Goal: Check status: Check status

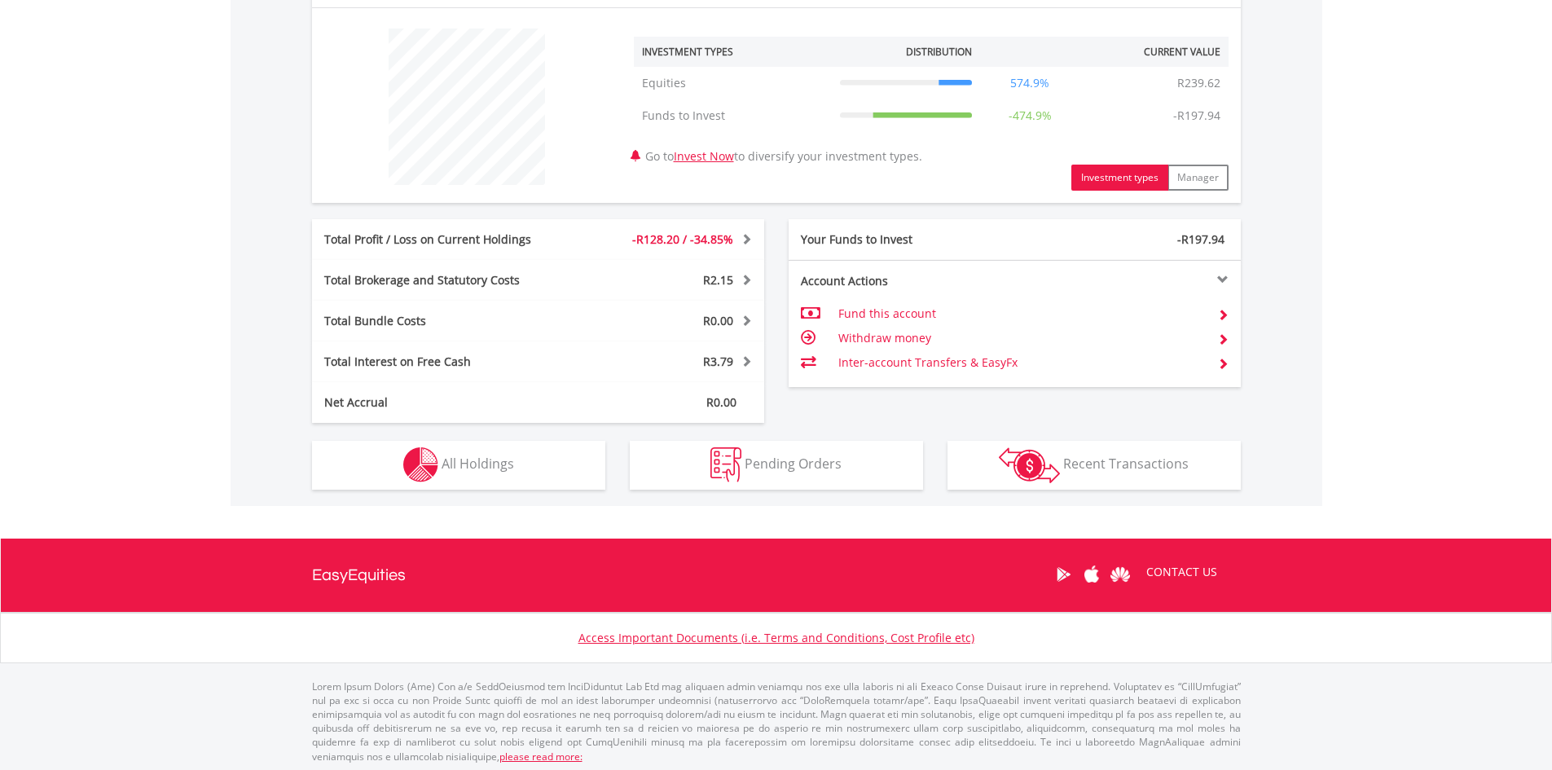
scroll to position [608, 0]
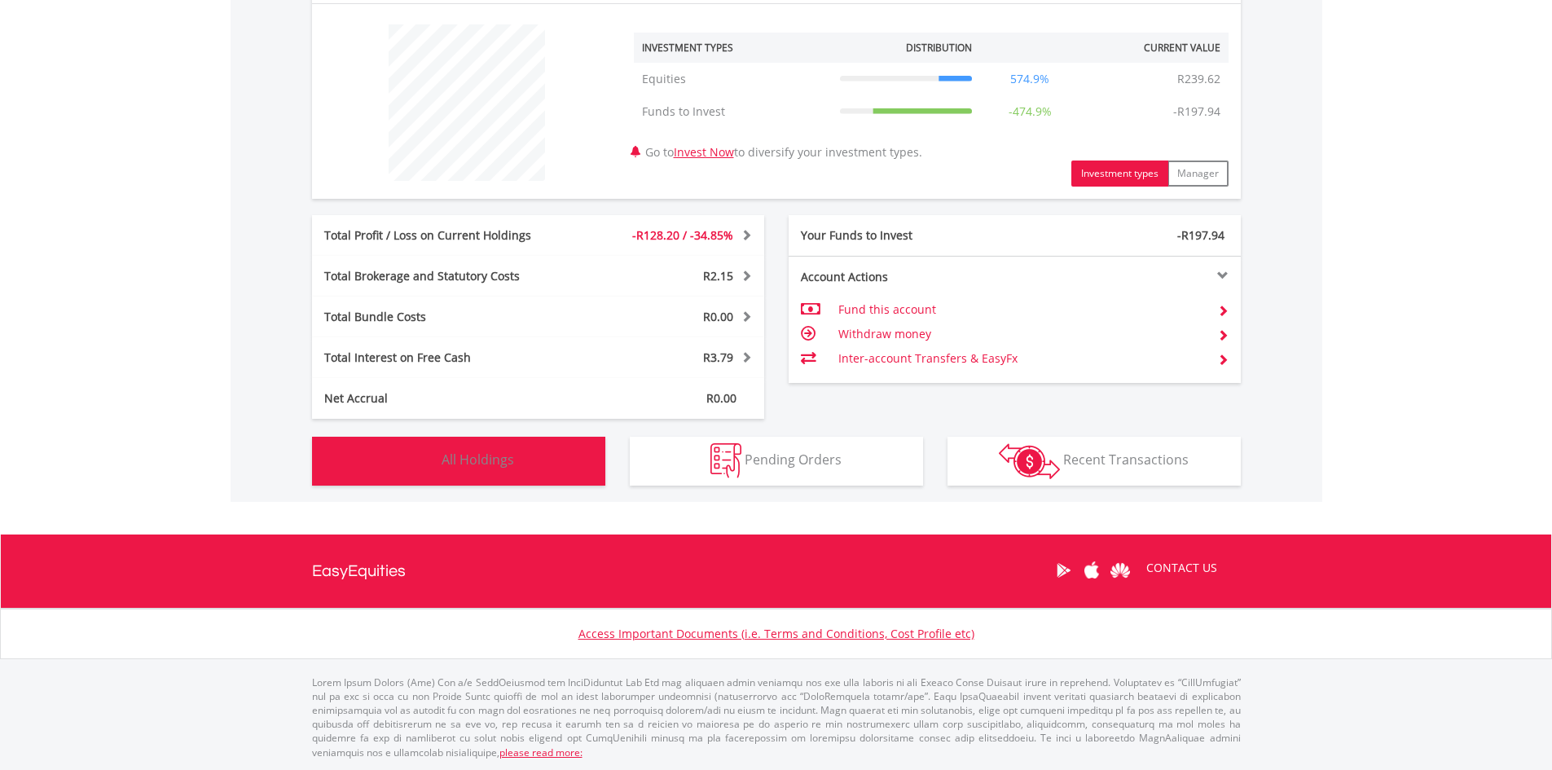
click at [519, 454] on button "Holdings All Holdings" at bounding box center [458, 461] width 293 height 49
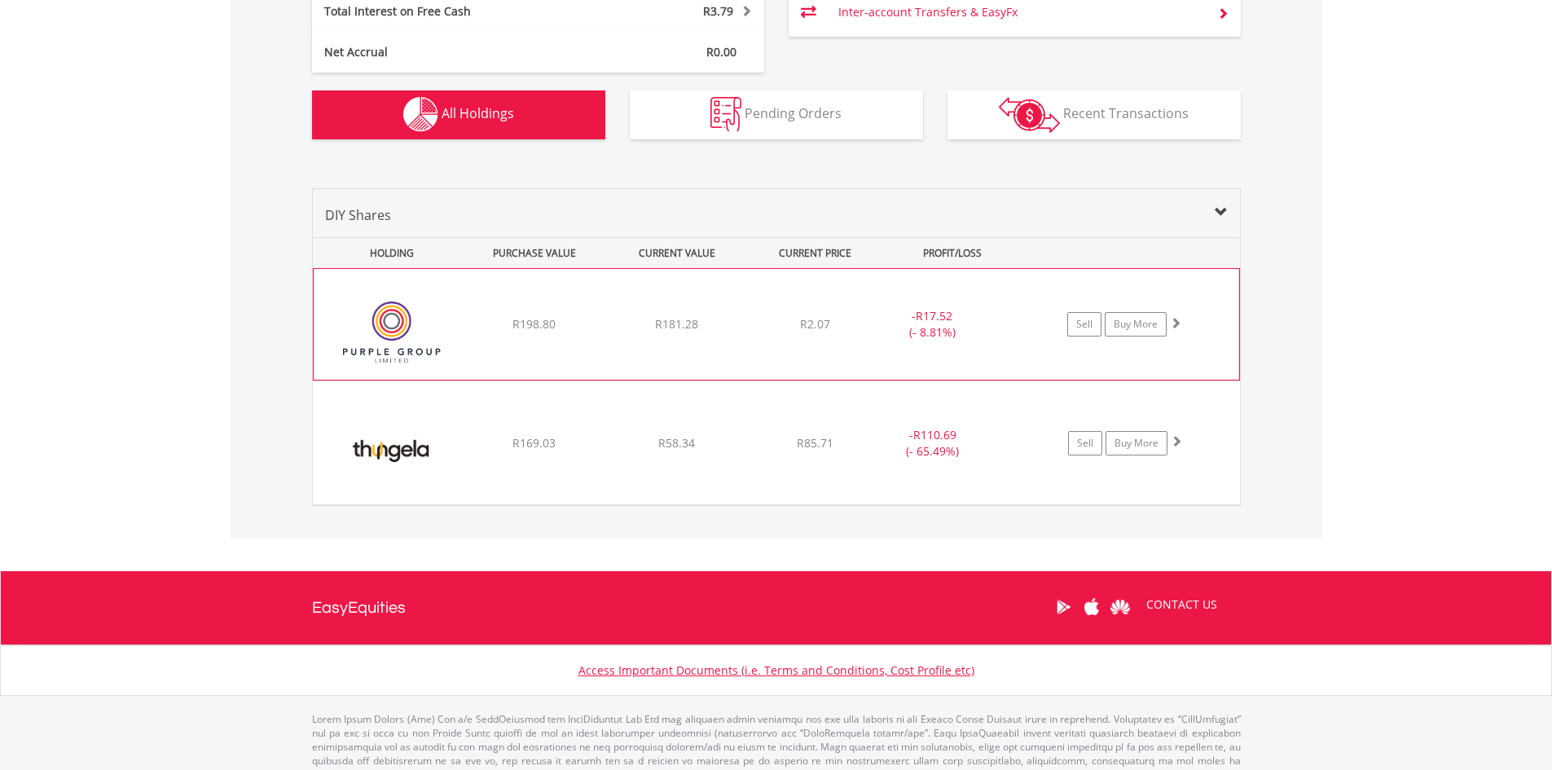
scroll to position [991, 0]
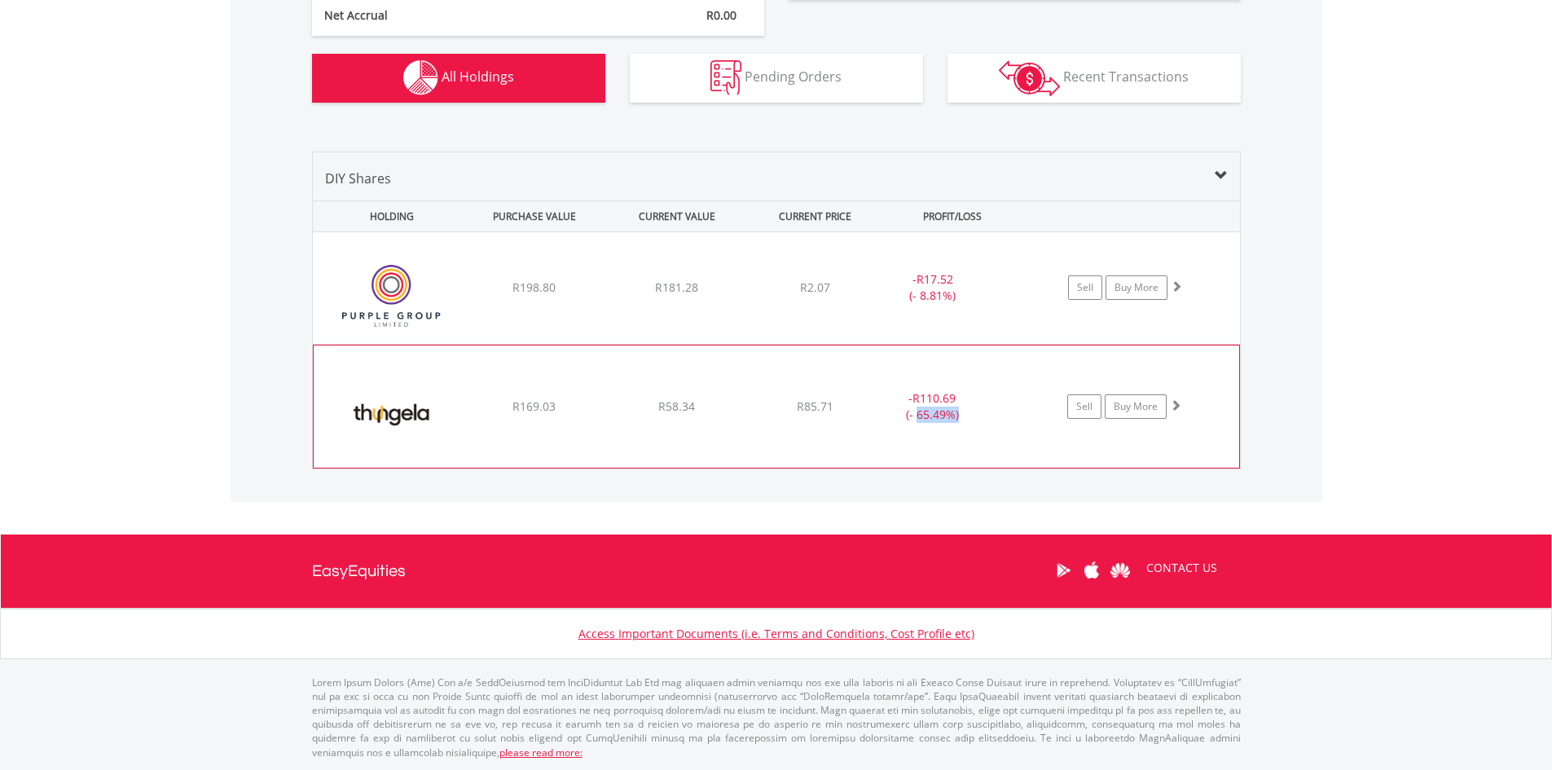
drag, startPoint x: 916, startPoint y: 422, endPoint x: 959, endPoint y: 415, distance: 43.0
click at [959, 415] on div "- R110.69 (- 65.49%)" at bounding box center [932, 406] width 122 height 33
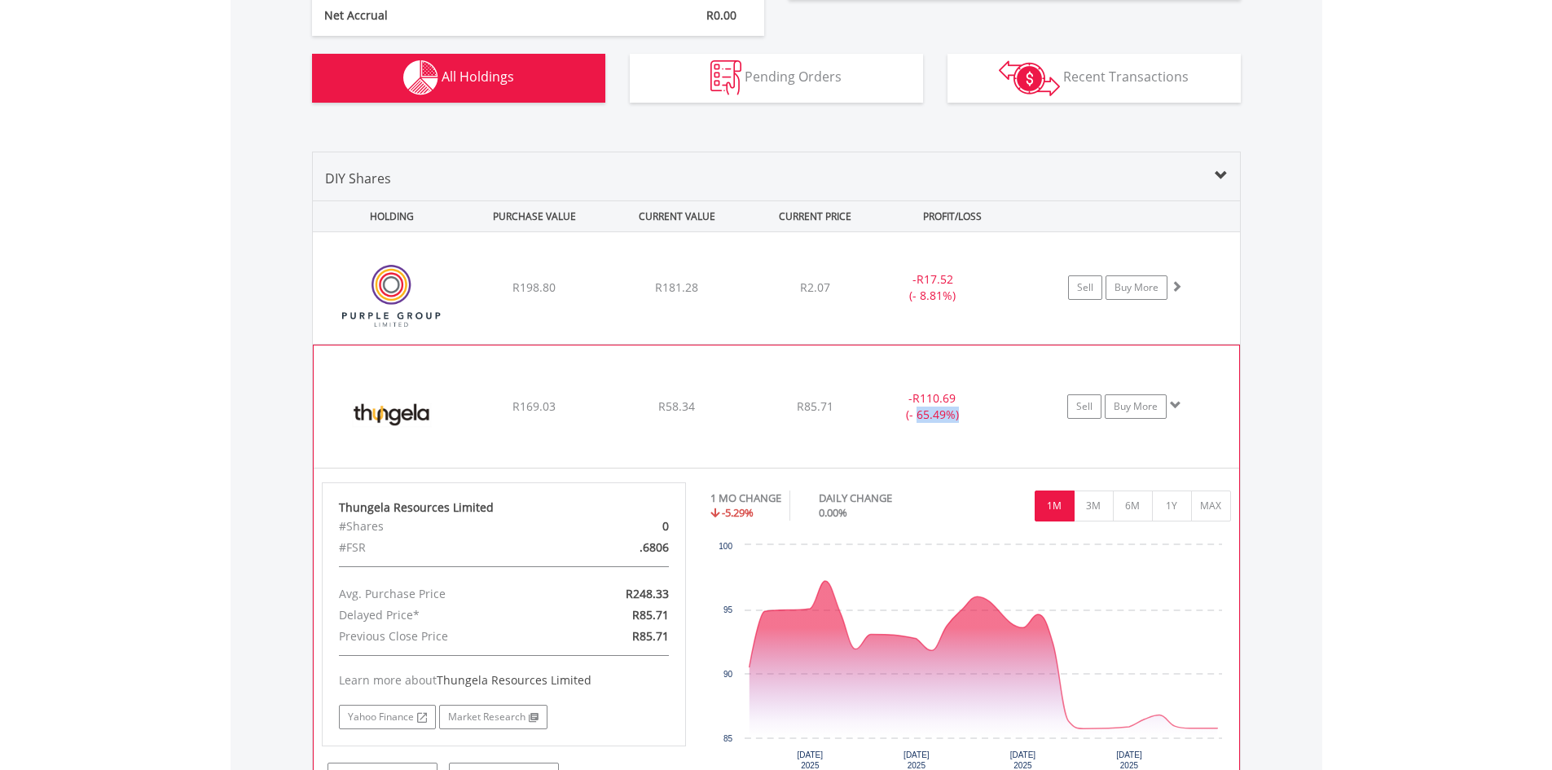
click at [380, 412] on img at bounding box center [392, 415] width 140 height 98
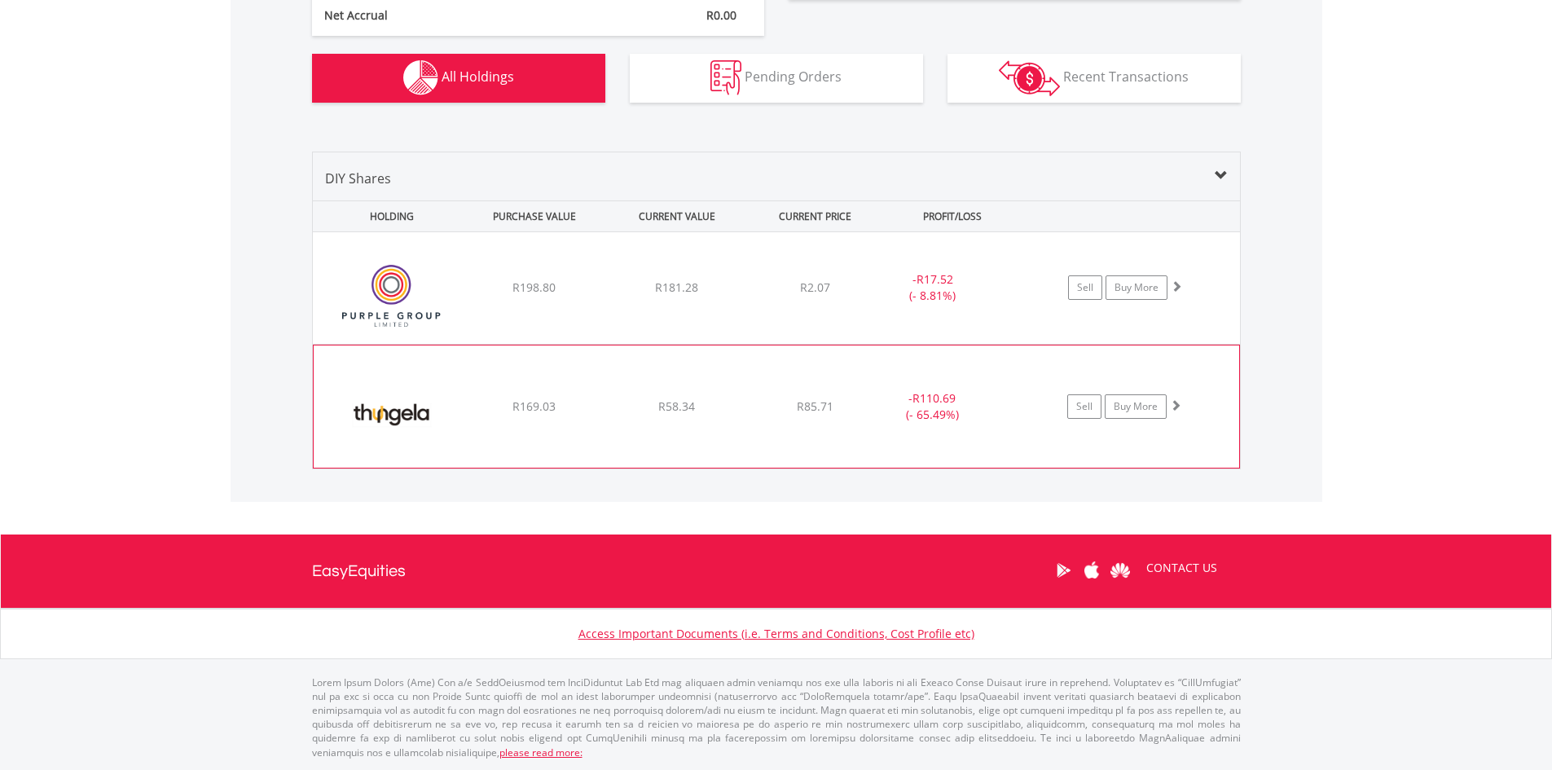
click at [516, 406] on span "R169.03" at bounding box center [533, 405] width 43 height 15
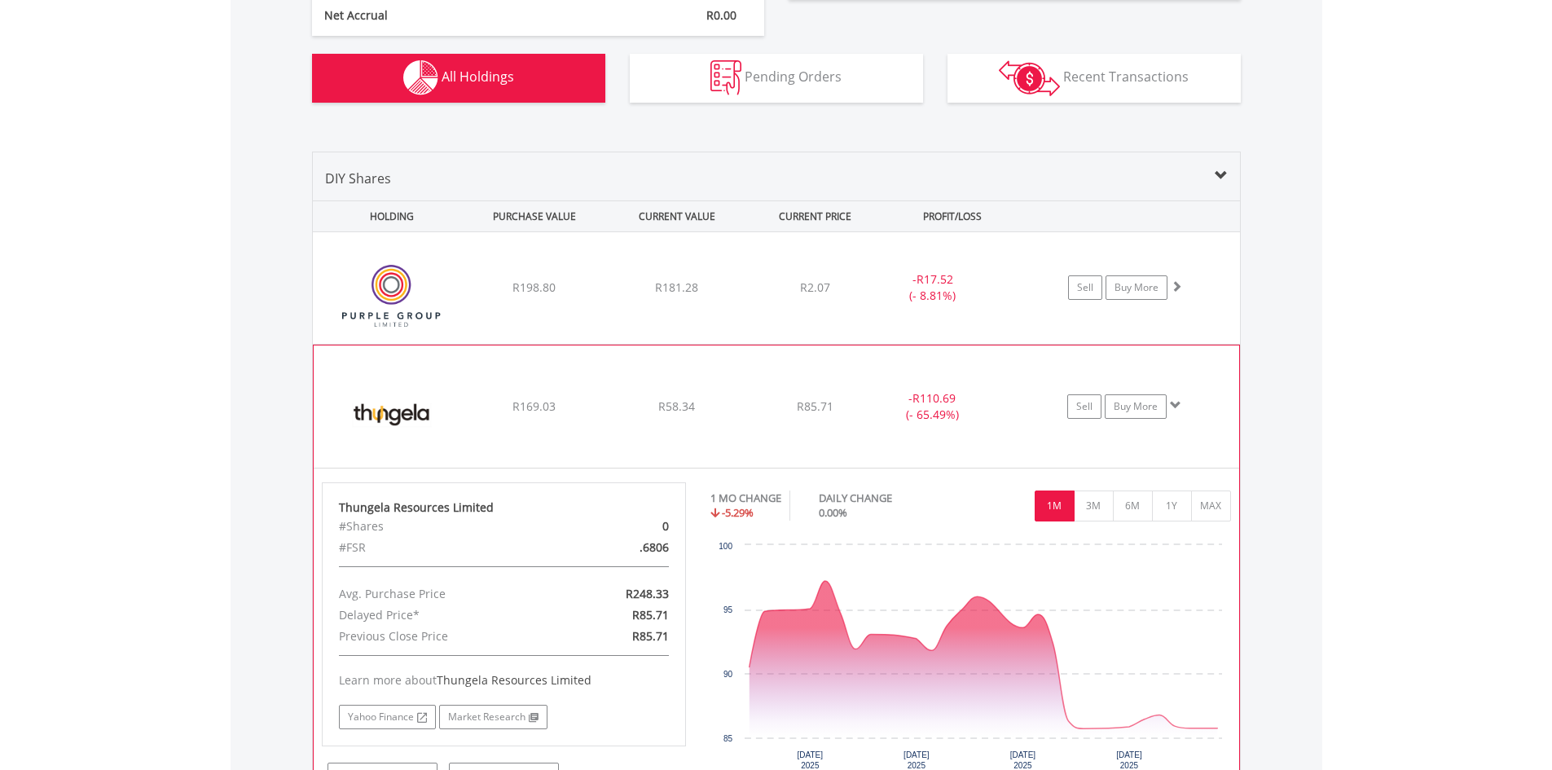
click at [517, 402] on span "R169.03" at bounding box center [533, 405] width 43 height 15
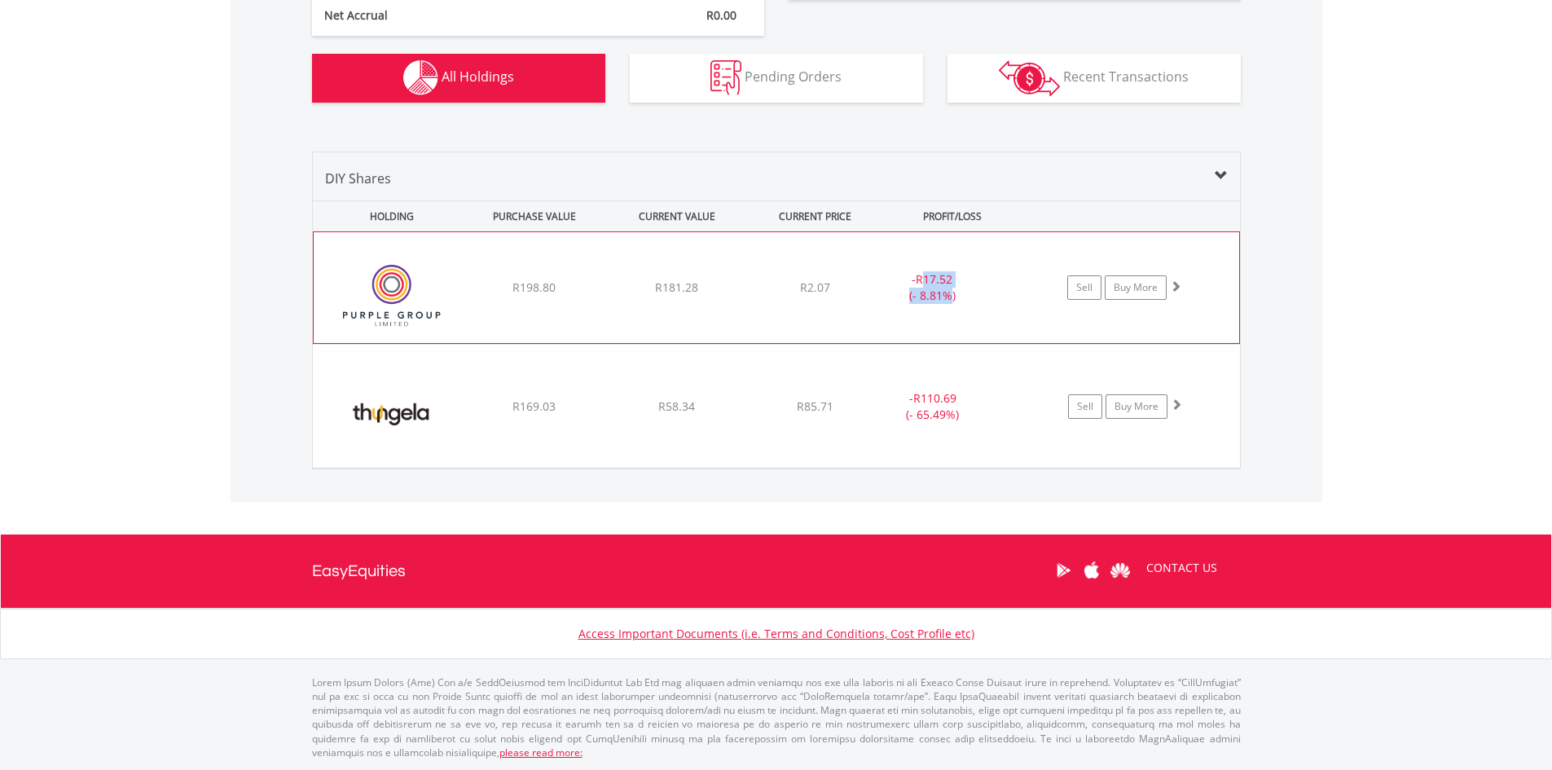
drag, startPoint x: 950, startPoint y: 293, endPoint x: 921, endPoint y: 279, distance: 31.7
click at [921, 279] on div "- R17.52 (- 8.81%)" at bounding box center [932, 287] width 122 height 33
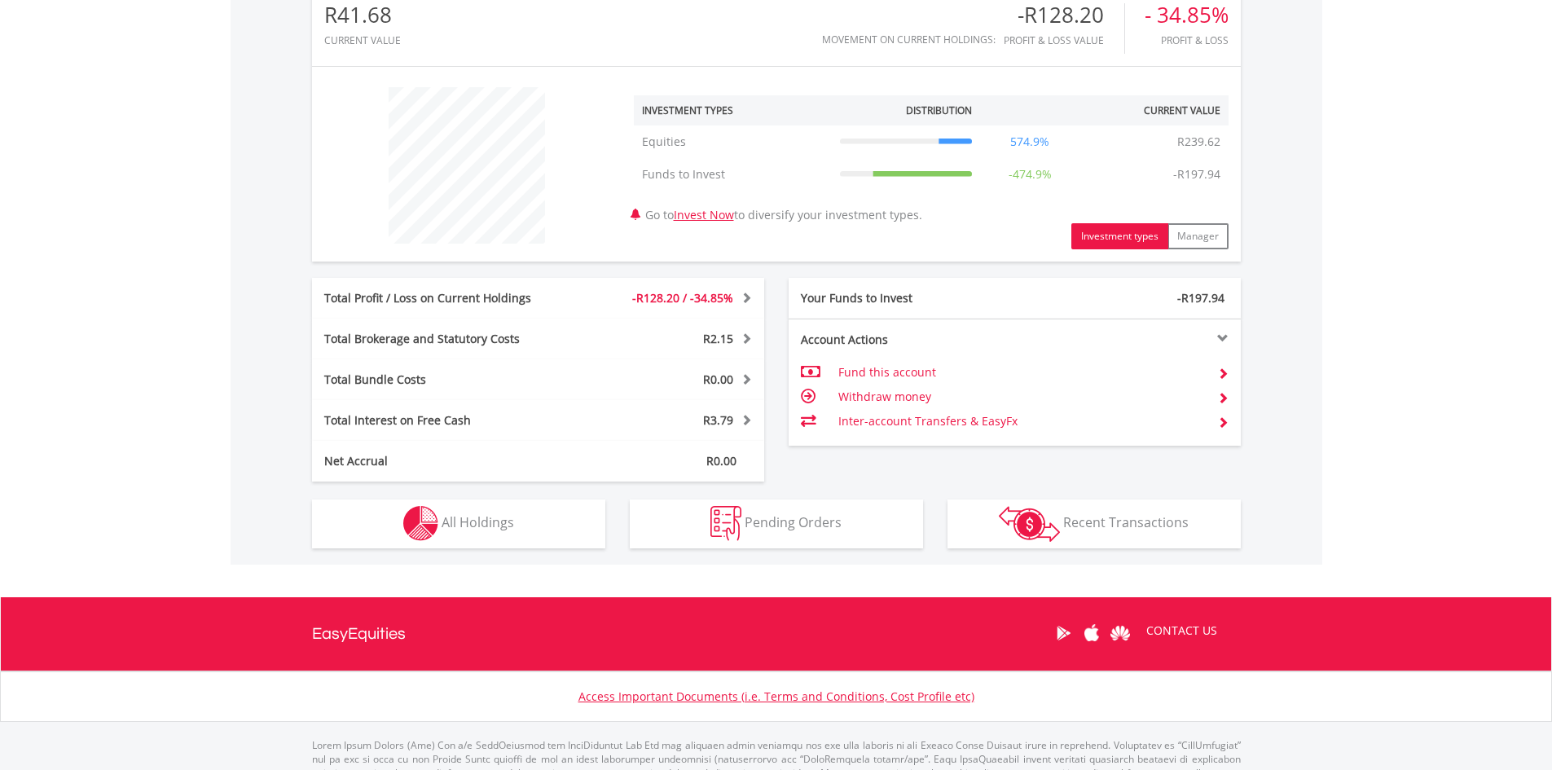
scroll to position [550, 0]
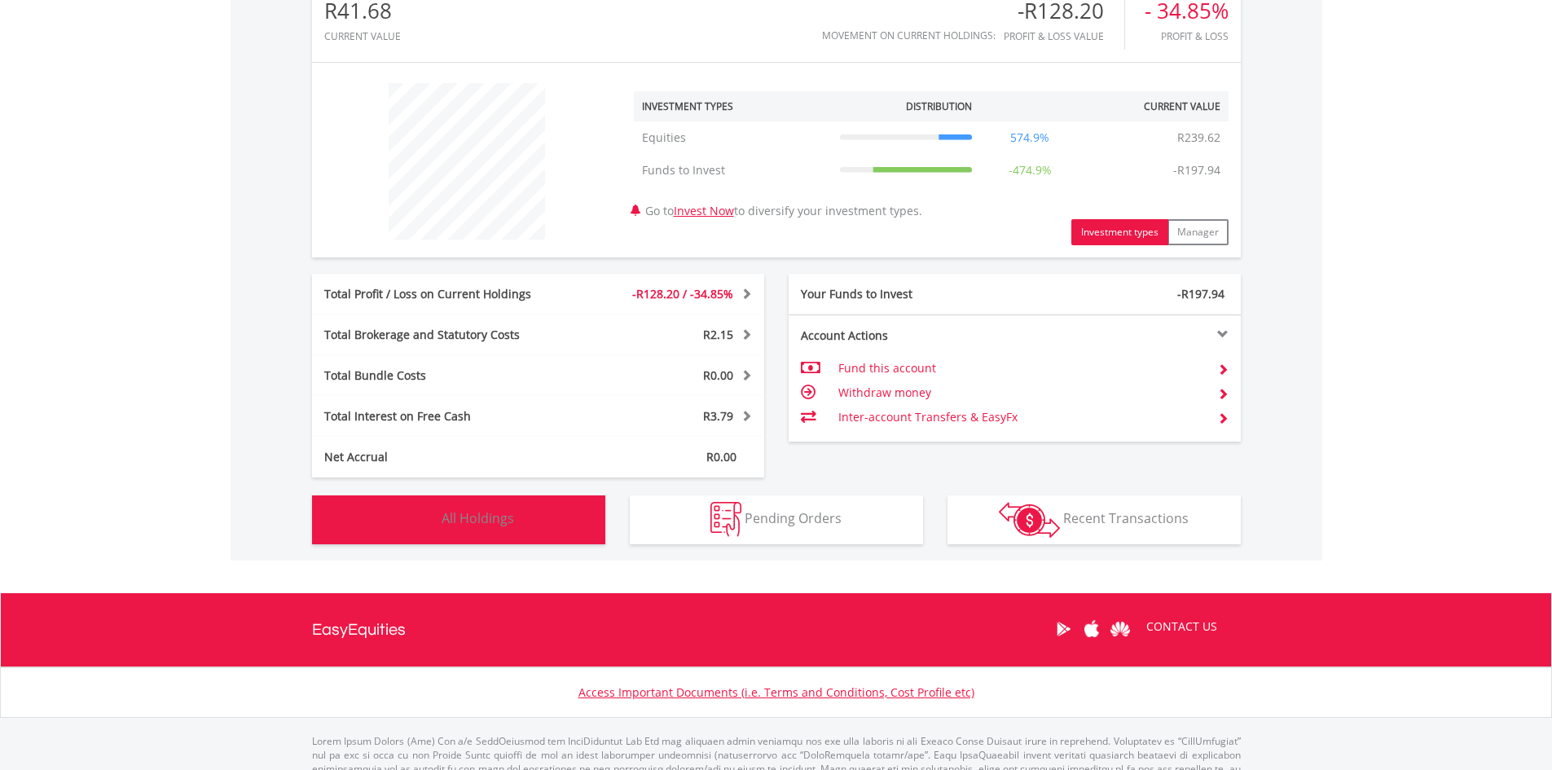
click at [496, 530] on button "Holdings All Holdings" at bounding box center [458, 519] width 293 height 49
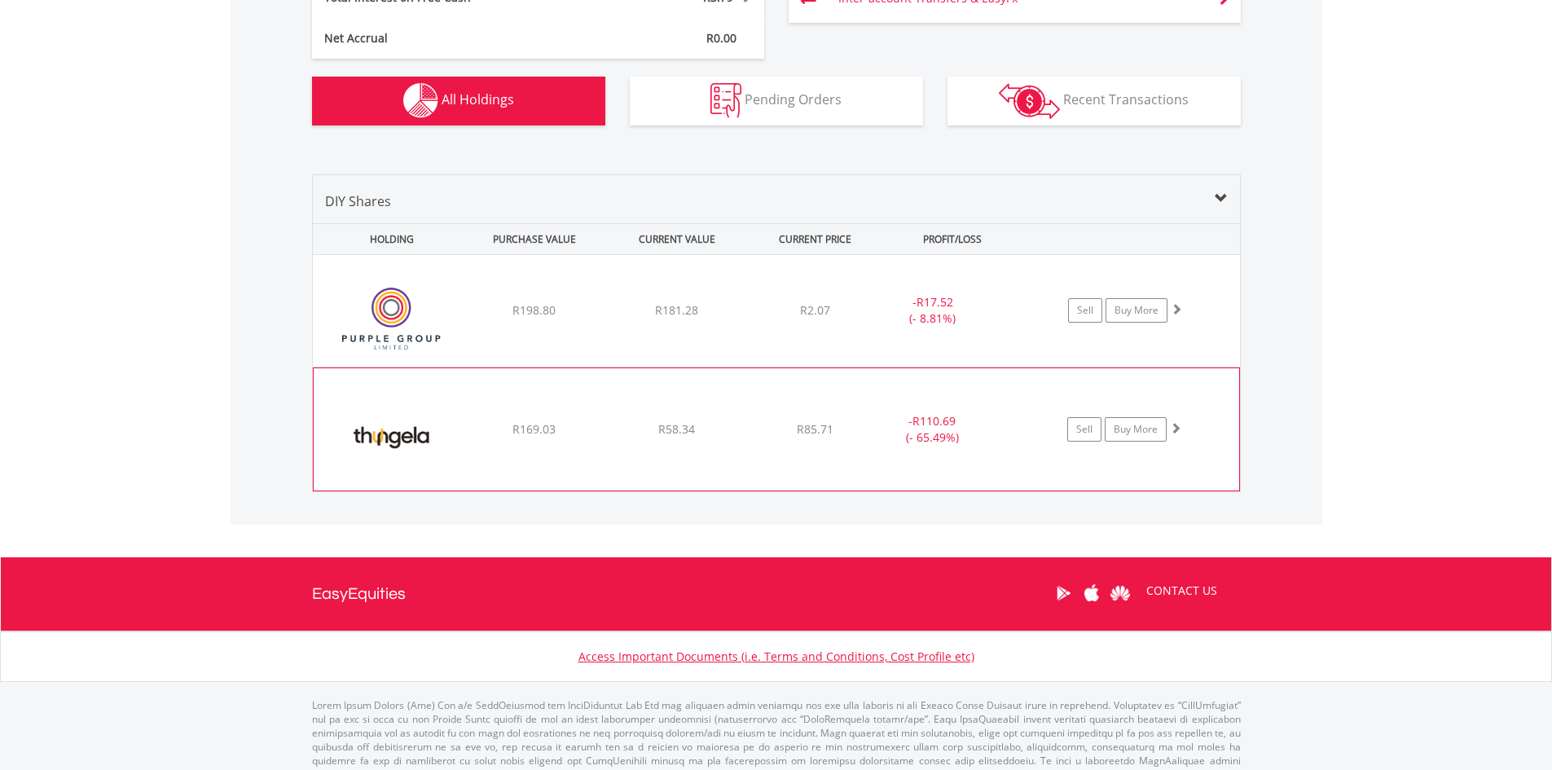
scroll to position [991, 0]
